Goal: Task Accomplishment & Management: Manage account settings

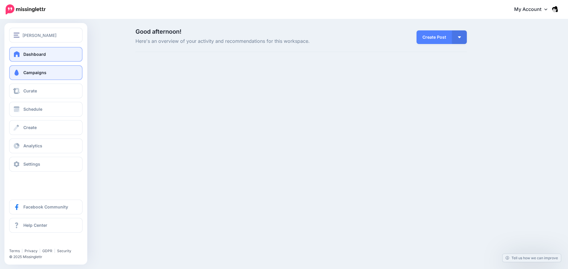
click at [32, 69] on link "Campaigns" at bounding box center [45, 72] width 73 height 15
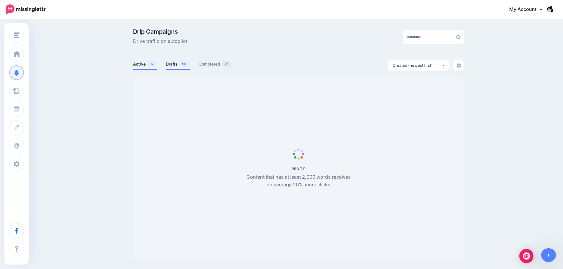
click at [177, 61] on link "Drafts 50" at bounding box center [178, 64] width 24 height 7
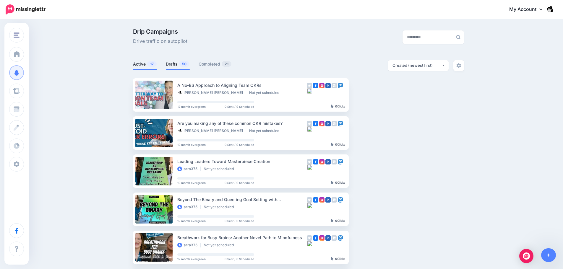
click at [153, 68] on li "Active 17" at bounding box center [145, 65] width 24 height 10
click at [139, 67] on link "Active 17" at bounding box center [145, 64] width 24 height 7
